Goal: Information Seeking & Learning: Learn about a topic

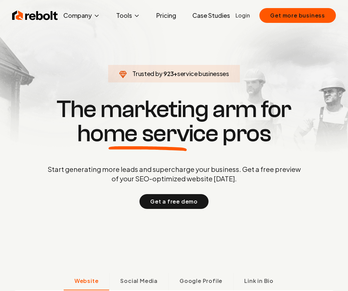
click at [171, 17] on link "Pricing" at bounding box center [166, 15] width 31 height 13
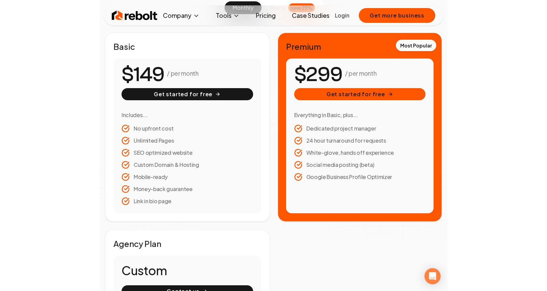
scroll to position [101, 0]
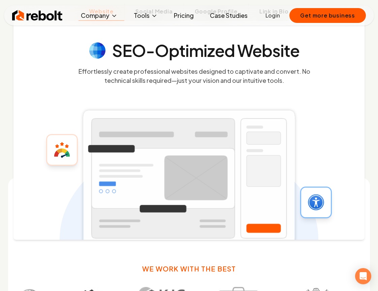
scroll to position [135, 0]
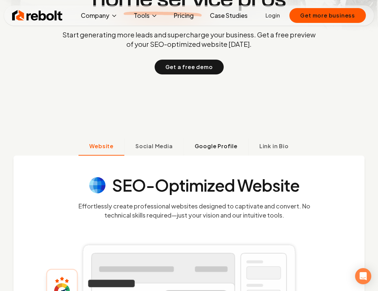
click at [212, 147] on span "Google Profile" at bounding box center [216, 146] width 43 height 8
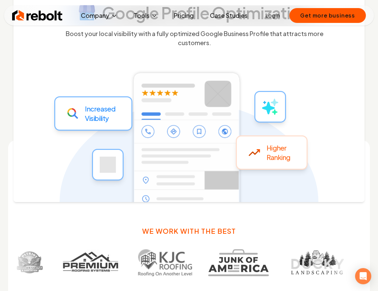
scroll to position [105, 0]
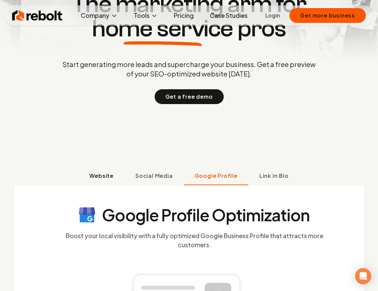
click at [109, 175] on span "Website" at bounding box center [101, 176] width 24 height 8
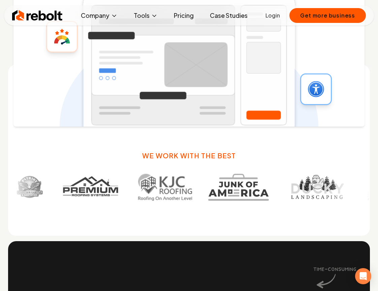
scroll to position [307, 0]
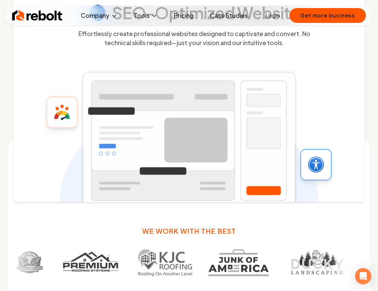
click at [181, 17] on link "Pricing" at bounding box center [183, 15] width 31 height 13
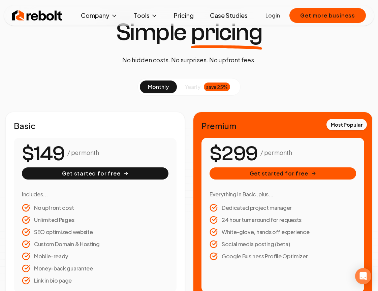
scroll to position [67, 0]
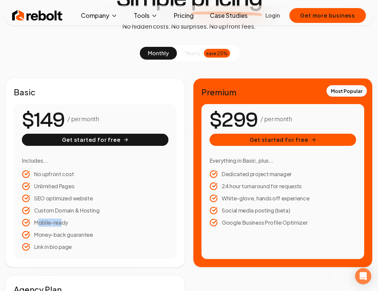
drag, startPoint x: 62, startPoint y: 223, endPoint x: 38, endPoint y: 221, distance: 24.3
click at [38, 221] on li "Mobile-ready" at bounding box center [95, 223] width 147 height 8
click at [76, 232] on li "Money-back guarantee" at bounding box center [95, 235] width 147 height 8
drag, startPoint x: 104, startPoint y: 234, endPoint x: 55, endPoint y: 229, distance: 49.5
click at [55, 229] on ul "No upfront cost Unlimited Pages SEO optimized website Custom Domain & Hosting M…" at bounding box center [95, 210] width 147 height 81
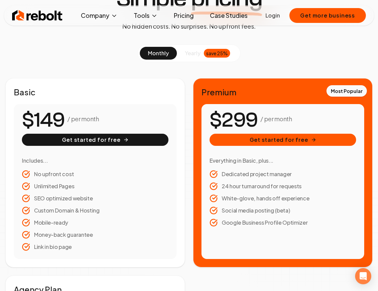
click at [66, 249] on li "Link in bio page" at bounding box center [95, 247] width 147 height 8
drag, startPoint x: 76, startPoint y: 249, endPoint x: 48, endPoint y: 243, distance: 28.9
click at [48, 243] on li "Link in bio page" at bounding box center [95, 247] width 147 height 8
click at [101, 231] on li "Money-back guarantee" at bounding box center [95, 235] width 147 height 8
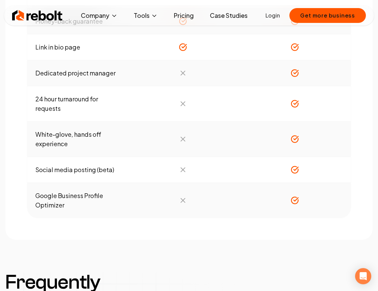
scroll to position [775, 0]
